Goal: Task Accomplishment & Management: Use online tool/utility

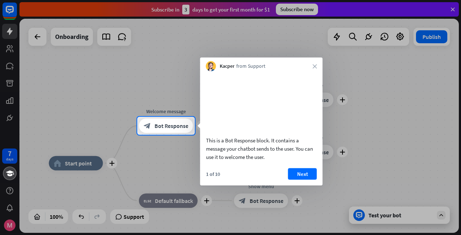
click at [317, 67] on div "Kacper from Support close" at bounding box center [261, 65] width 122 height 14
click at [315, 66] on icon "close" at bounding box center [315, 66] width 4 height 4
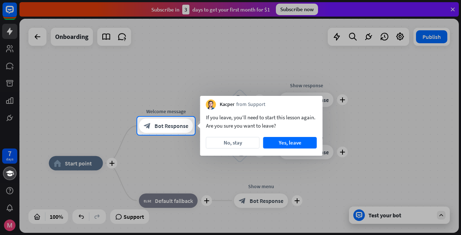
click at [315, 66] on div at bounding box center [230, 58] width 461 height 117
click at [247, 142] on button "No, stay" at bounding box center [233, 143] width 54 height 12
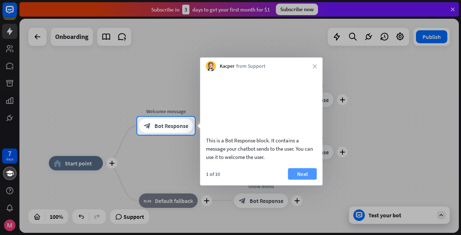
click at [299, 179] on button "Next" at bounding box center [302, 174] width 29 height 12
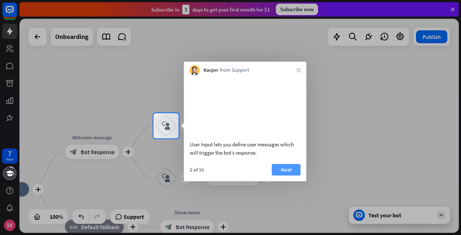
click at [294, 175] on button "Next" at bounding box center [286, 170] width 29 height 12
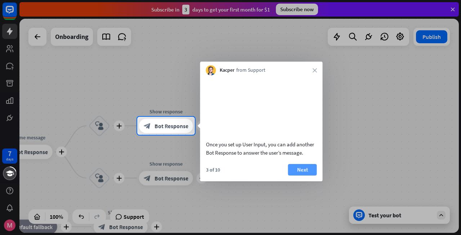
click at [305, 175] on button "Next" at bounding box center [302, 170] width 29 height 12
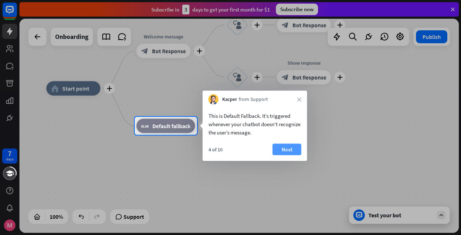
click at [286, 149] on button "Next" at bounding box center [287, 150] width 29 height 12
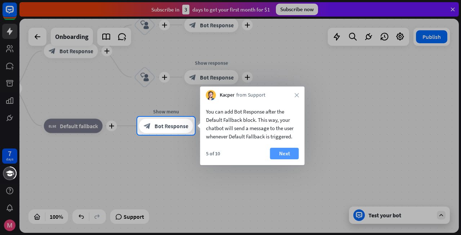
click at [290, 154] on button "Next" at bounding box center [284, 154] width 29 height 12
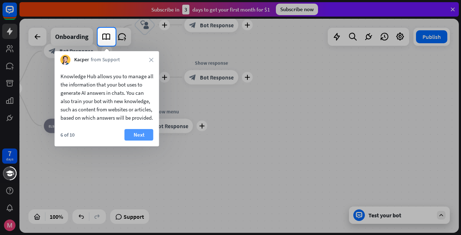
click at [144, 140] on button "Next" at bounding box center [139, 135] width 29 height 12
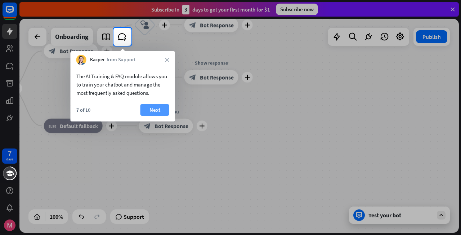
click at [153, 110] on button "Next" at bounding box center [154, 110] width 29 height 12
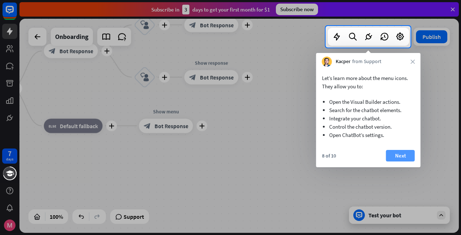
click at [392, 153] on button "Next" at bounding box center [400, 156] width 29 height 12
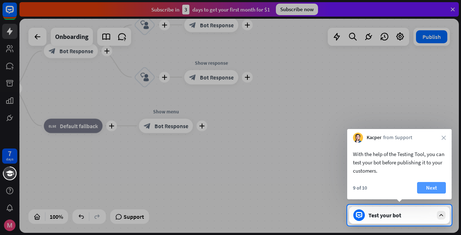
click at [423, 188] on button "Next" at bounding box center [431, 188] width 29 height 12
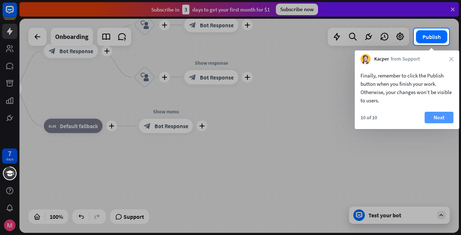
click at [437, 113] on button "Next" at bounding box center [439, 118] width 29 height 12
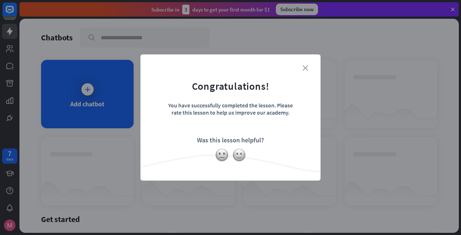
click at [303, 68] on icon "close" at bounding box center [305, 67] width 5 height 5
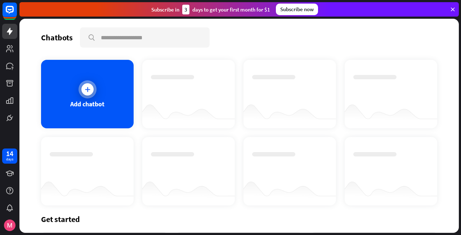
click at [89, 89] on icon at bounding box center [87, 89] width 7 height 7
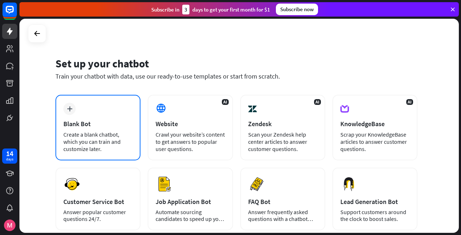
click at [91, 106] on div "plus Blank Bot Create a blank chatbot, which you can train and customize later." at bounding box center [97, 128] width 85 height 66
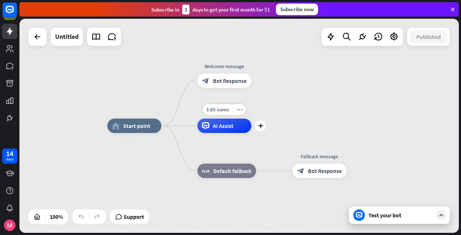
click at [235, 124] on div "AI Assist" at bounding box center [224, 125] width 54 height 14
click at [357, 112] on div "home_2 Start point Welcome message block_bot_response Bot Response AI Assist bl…" at bounding box center [238, 126] width 439 height 214
click at [373, 212] on div "Test your bot" at bounding box center [400, 214] width 65 height 7
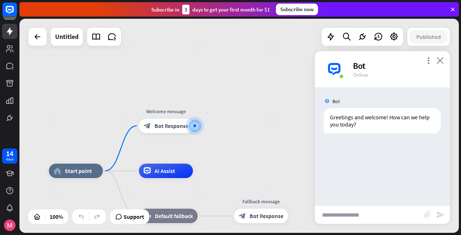
click at [438, 60] on icon "close" at bounding box center [440, 60] width 7 height 7
